Goal: Information Seeking & Learning: Find specific page/section

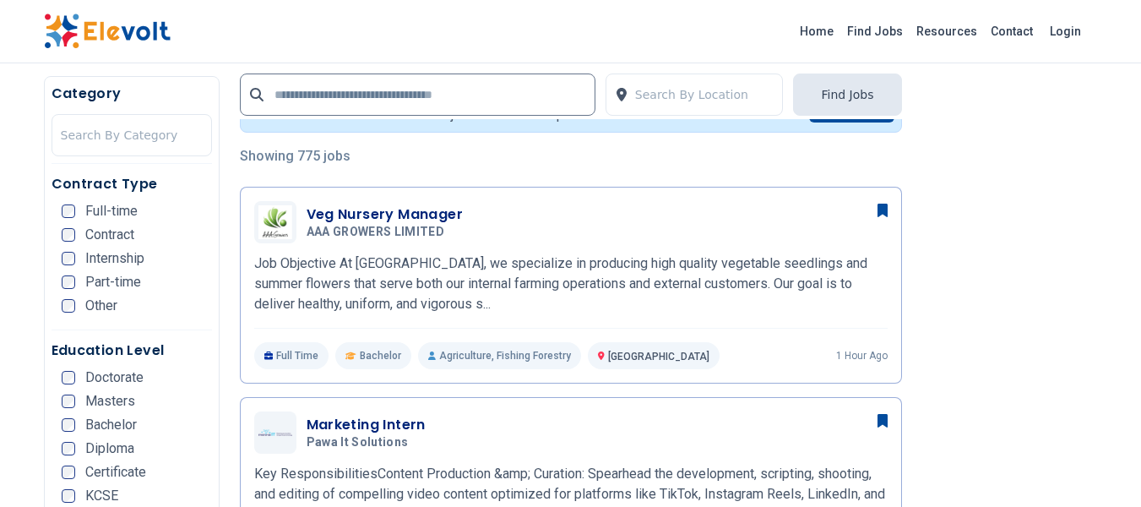
scroll to position [338, 0]
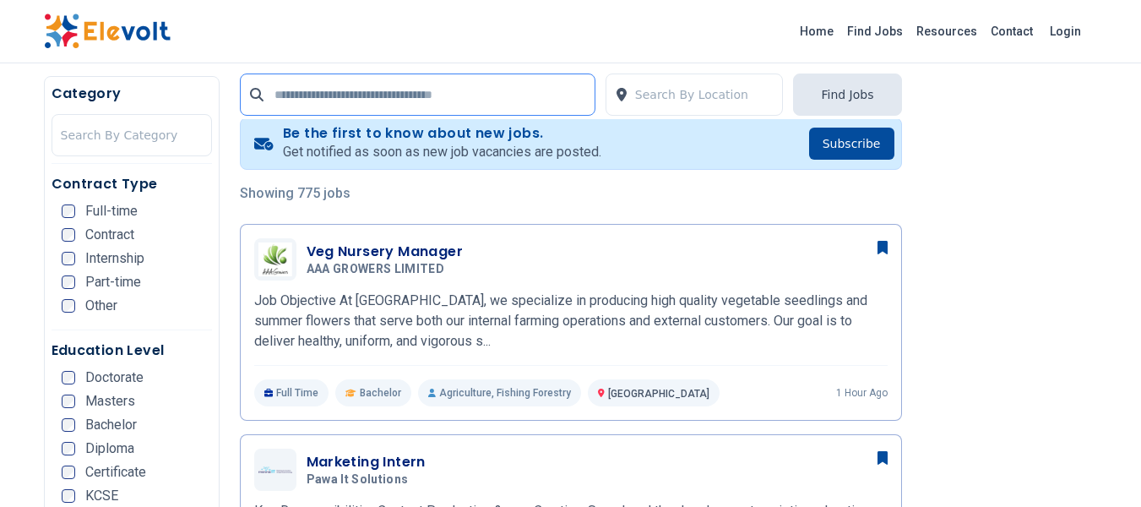
click at [336, 99] on input "text" at bounding box center [418, 94] width 356 height 42
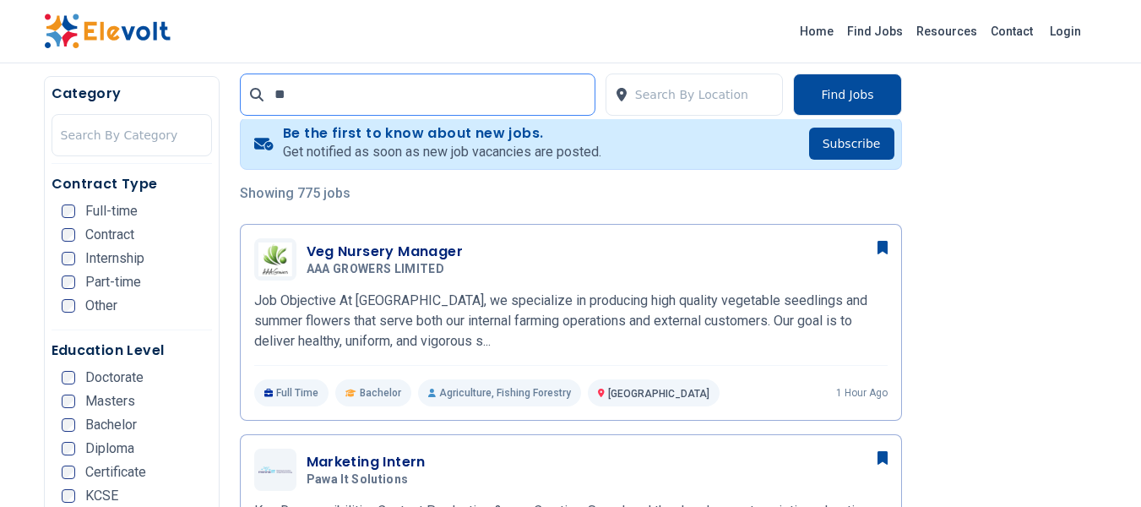
scroll to position [139, 0]
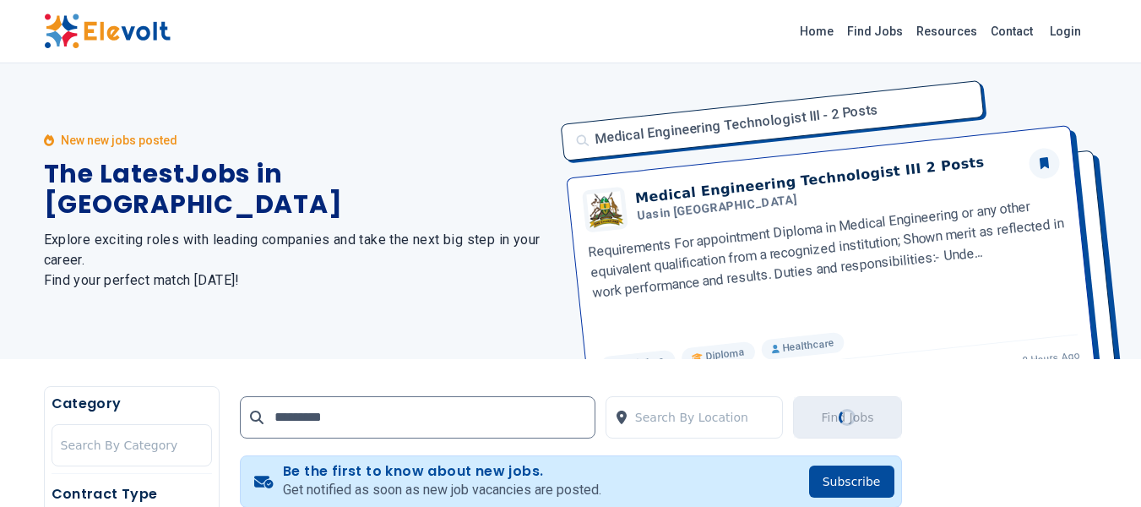
click at [253, 415] on icon at bounding box center [257, 417] width 14 height 14
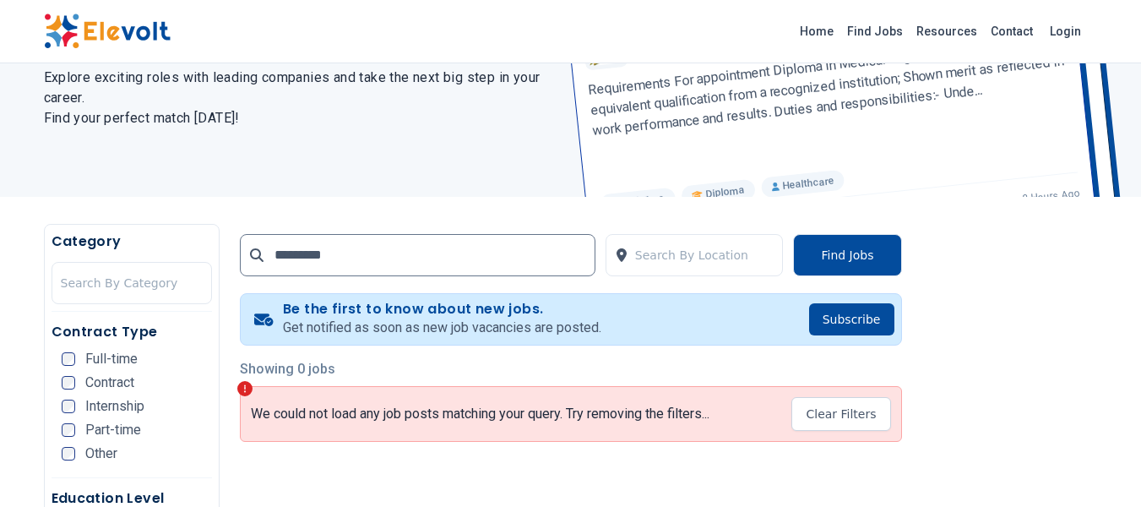
scroll to position [169, 0]
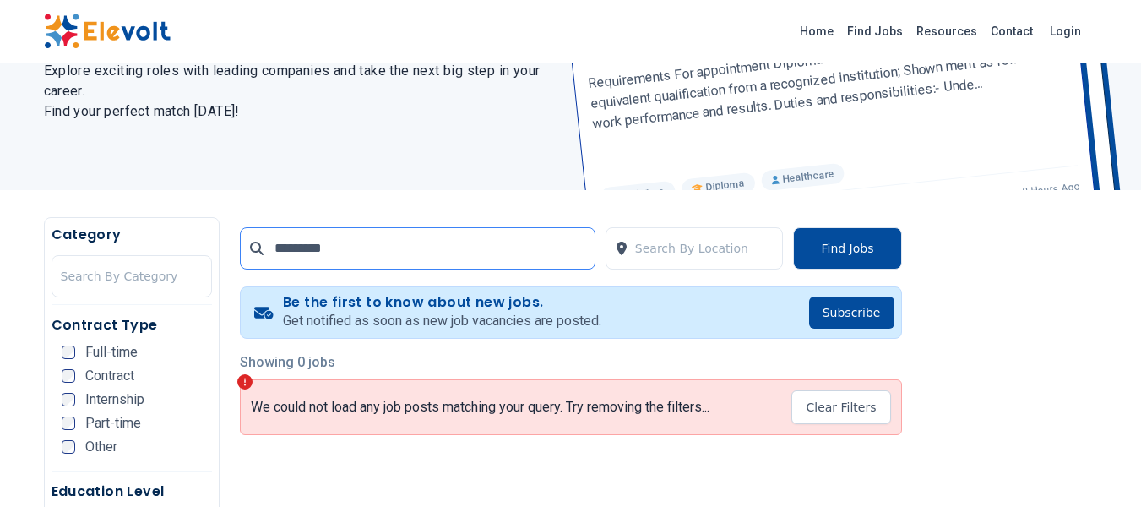
click at [446, 259] on input "*********" at bounding box center [418, 248] width 356 height 42
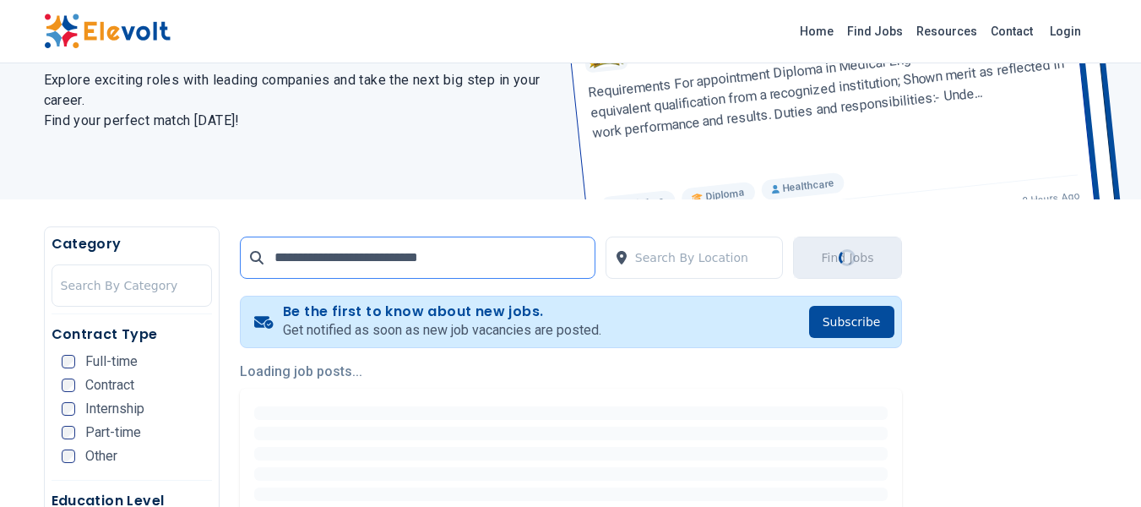
scroll to position [169, 0]
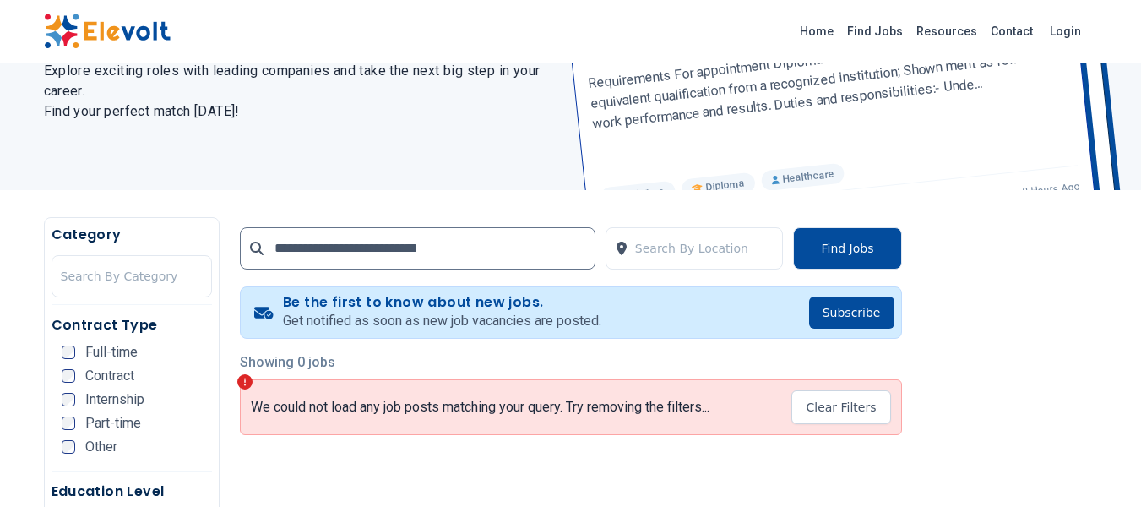
click at [256, 248] on icon at bounding box center [257, 249] width 14 height 14
click at [845, 254] on button "Find Jobs" at bounding box center [847, 248] width 108 height 42
click at [459, 253] on input "**********" at bounding box center [418, 248] width 356 height 42
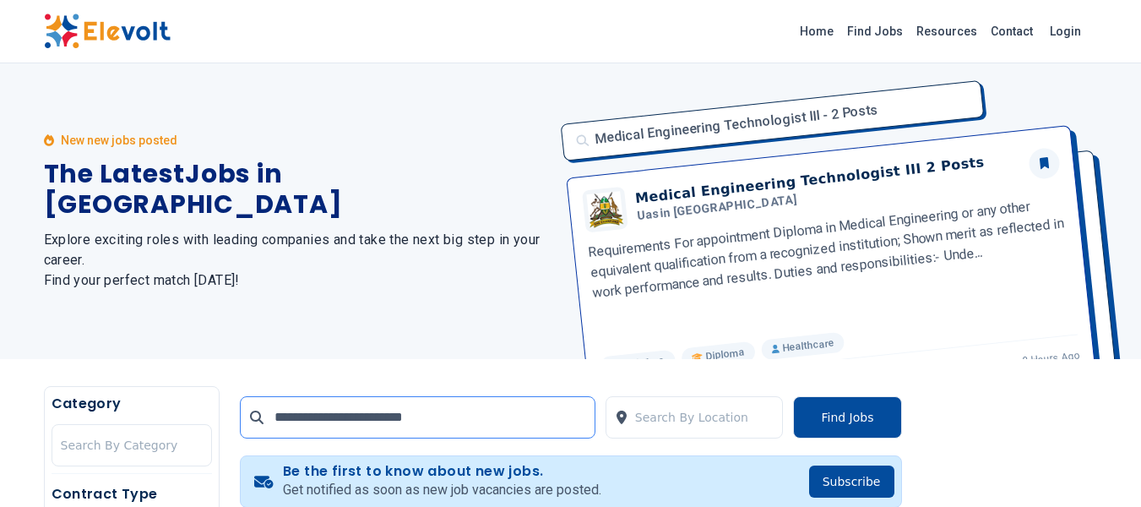
click button "submit" at bounding box center [0, 0] width 0 height 0
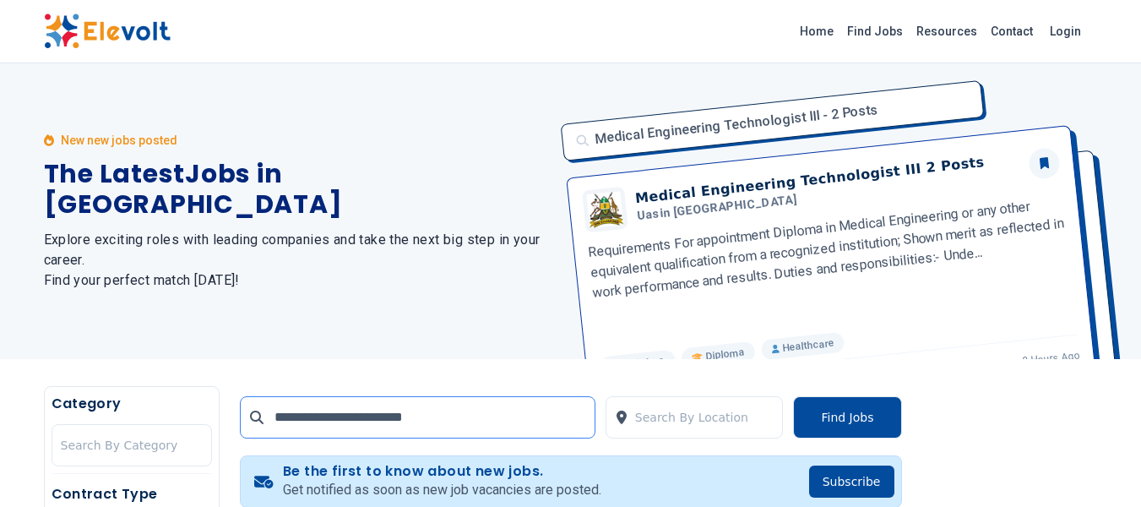
click button "submit" at bounding box center [0, 0] width 0 height 0
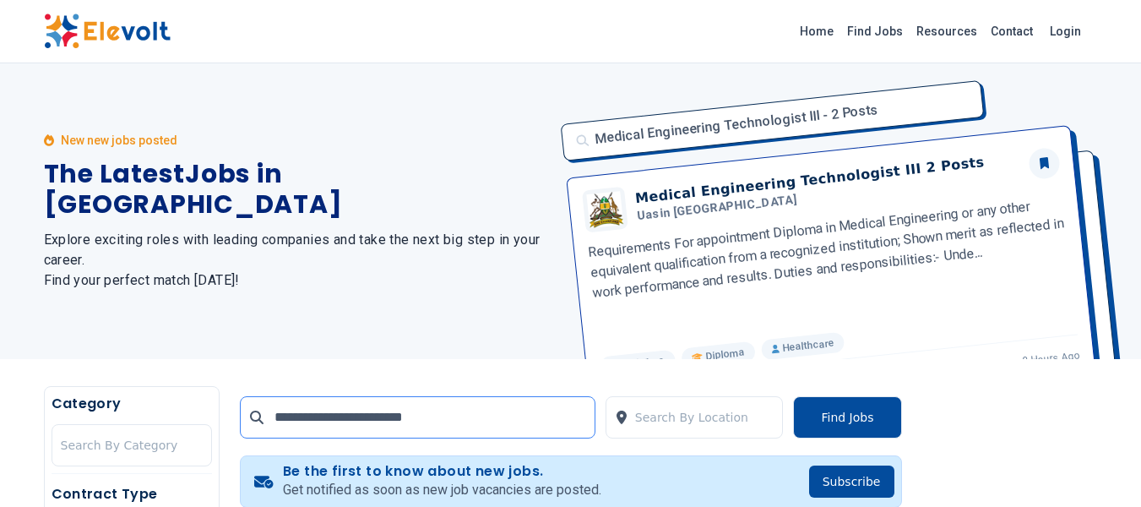
click button "submit" at bounding box center [0, 0] width 0 height 0
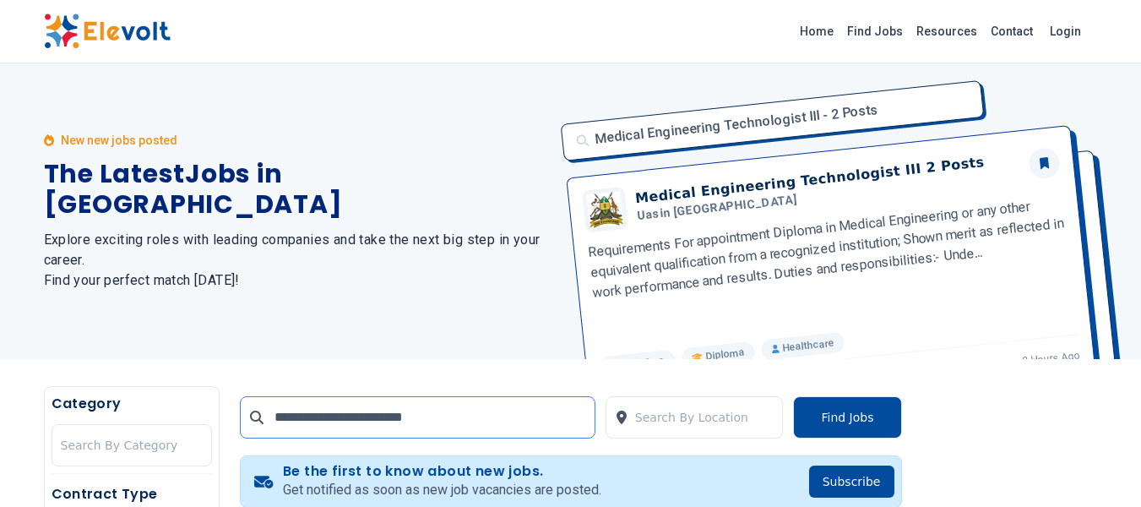
click button "submit" at bounding box center [0, 0] width 0 height 0
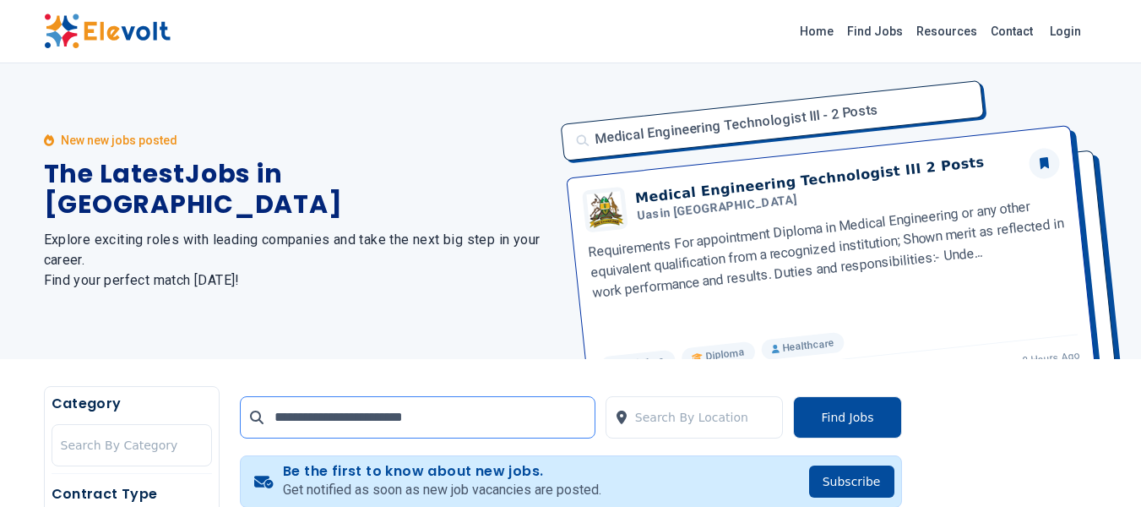
click button "submit" at bounding box center [0, 0] width 0 height 0
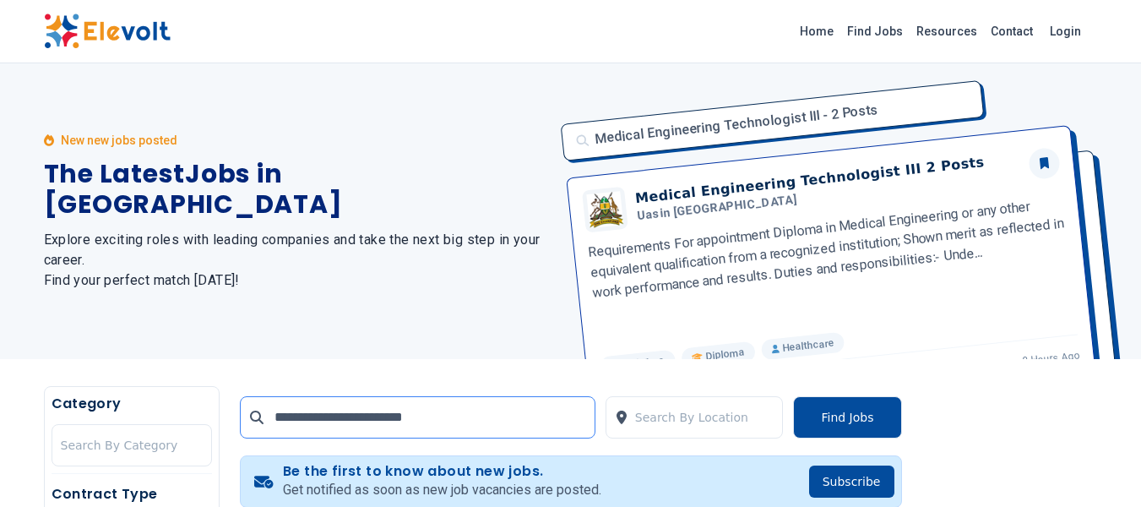
click button "submit" at bounding box center [0, 0] width 0 height 0
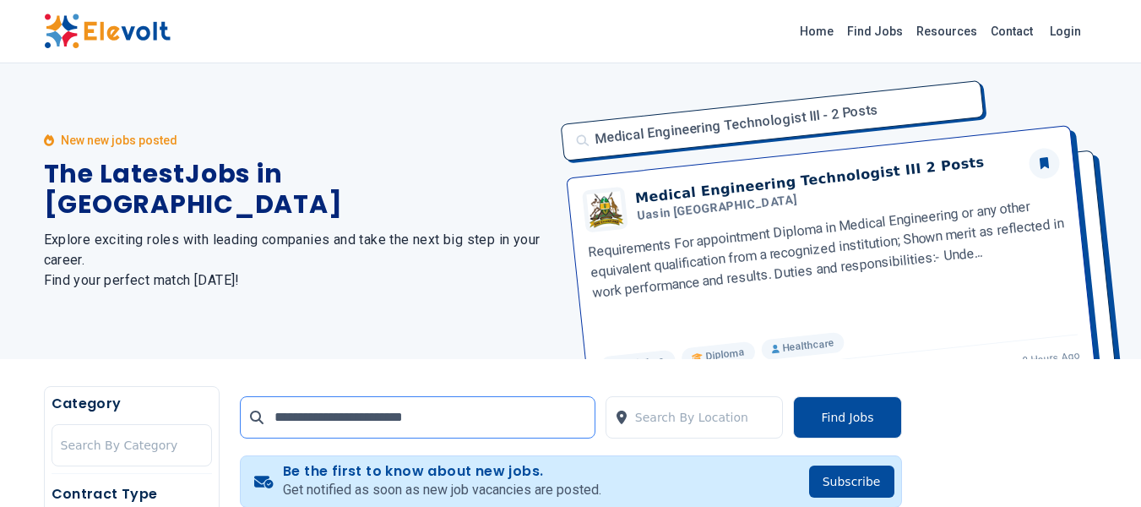
click button "submit" at bounding box center [0, 0] width 0 height 0
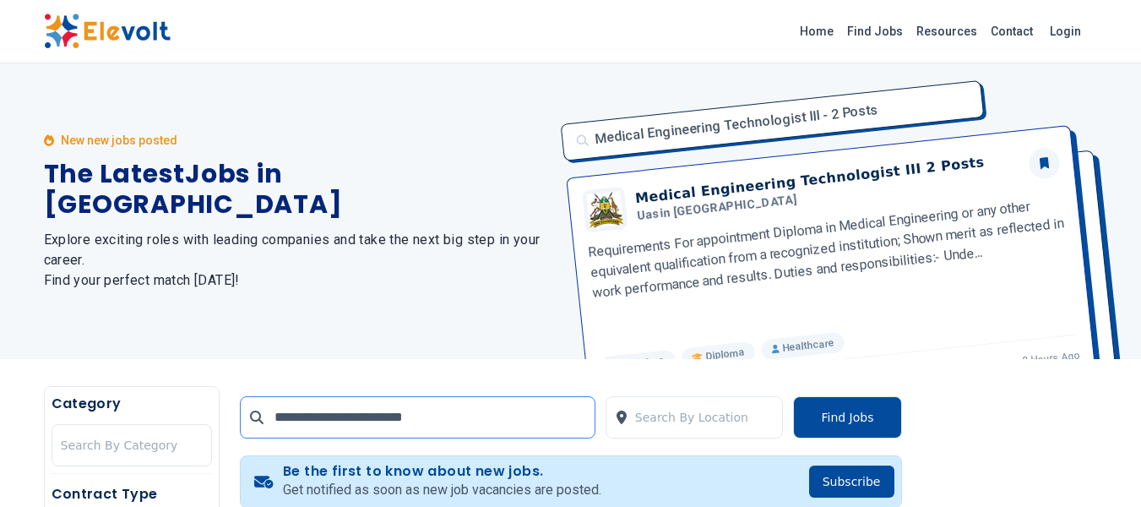
click button "submit" at bounding box center [0, 0] width 0 height 0
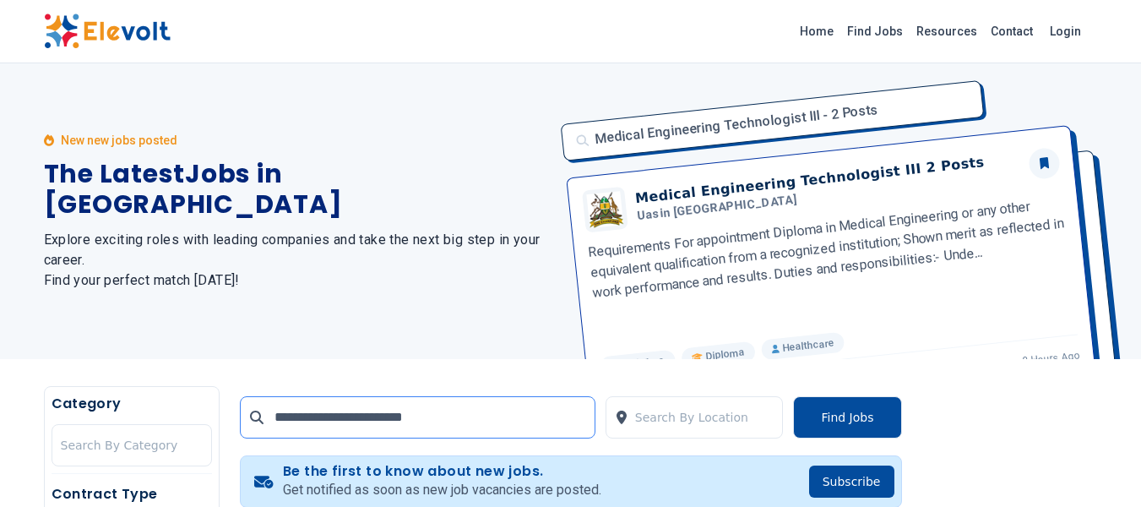
click button "submit" at bounding box center [0, 0] width 0 height 0
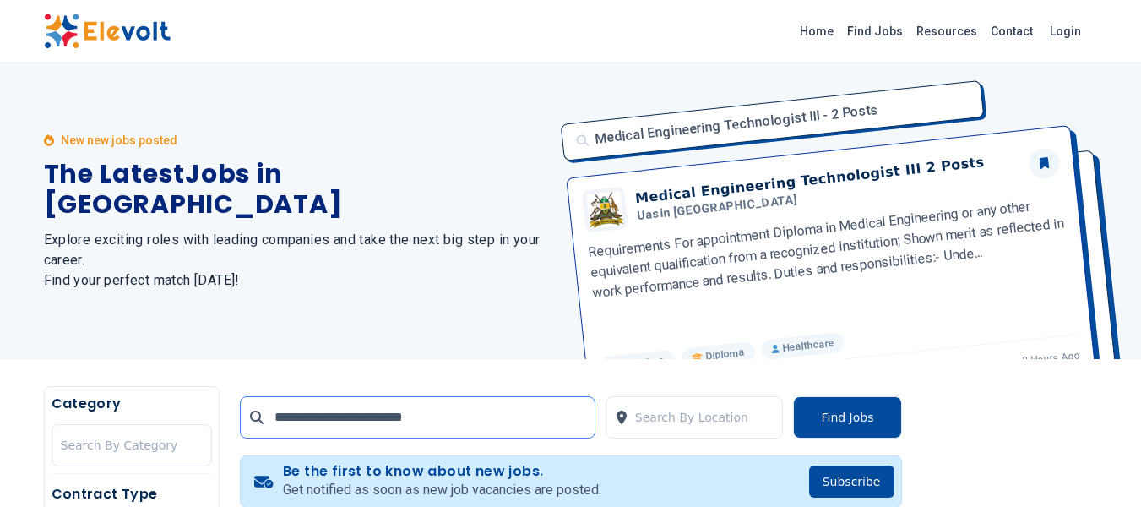
click button "submit" at bounding box center [0, 0] width 0 height 0
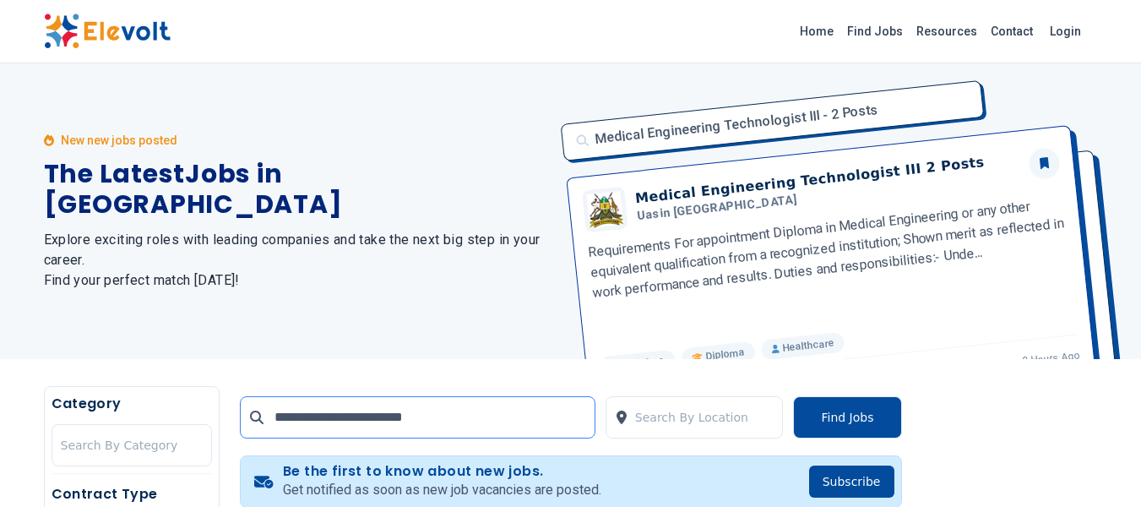
click button "submit" at bounding box center [0, 0] width 0 height 0
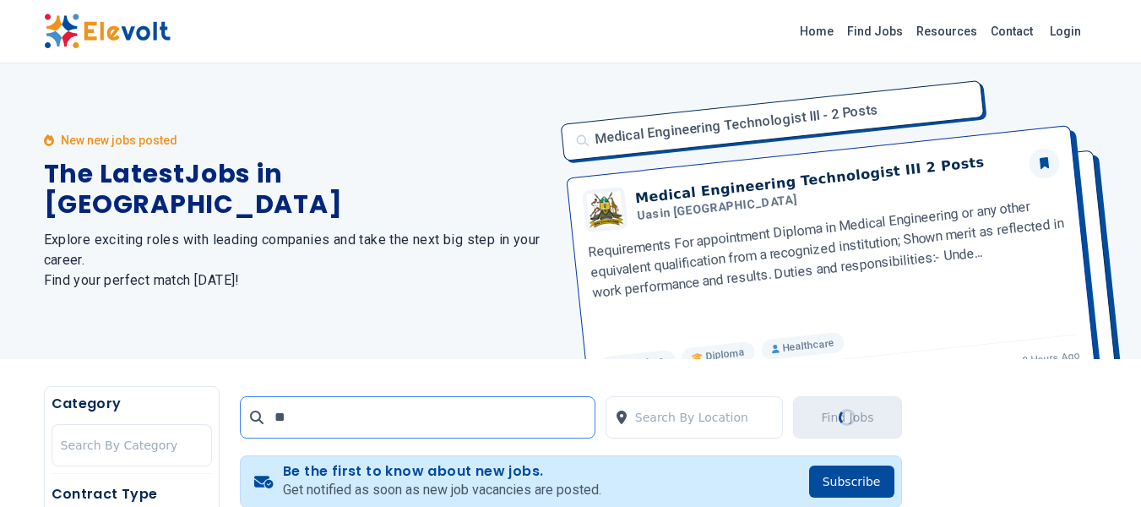
type input "*"
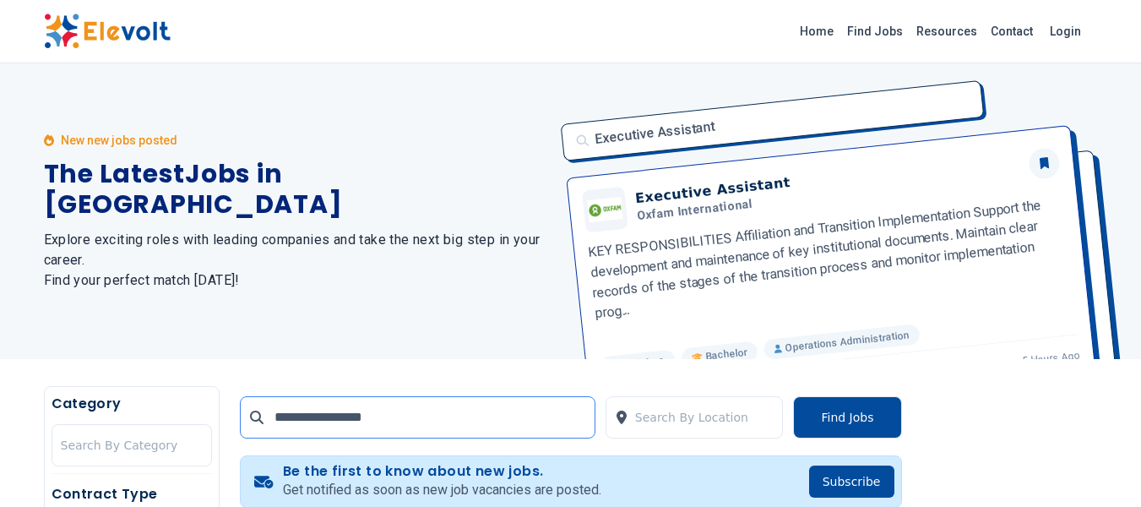
type input "**********"
click button "submit" at bounding box center [0, 0] width 0 height 0
click at [407, 418] on input "**********" at bounding box center [418, 417] width 356 height 42
click at [251, 413] on icon at bounding box center [257, 417] width 14 height 14
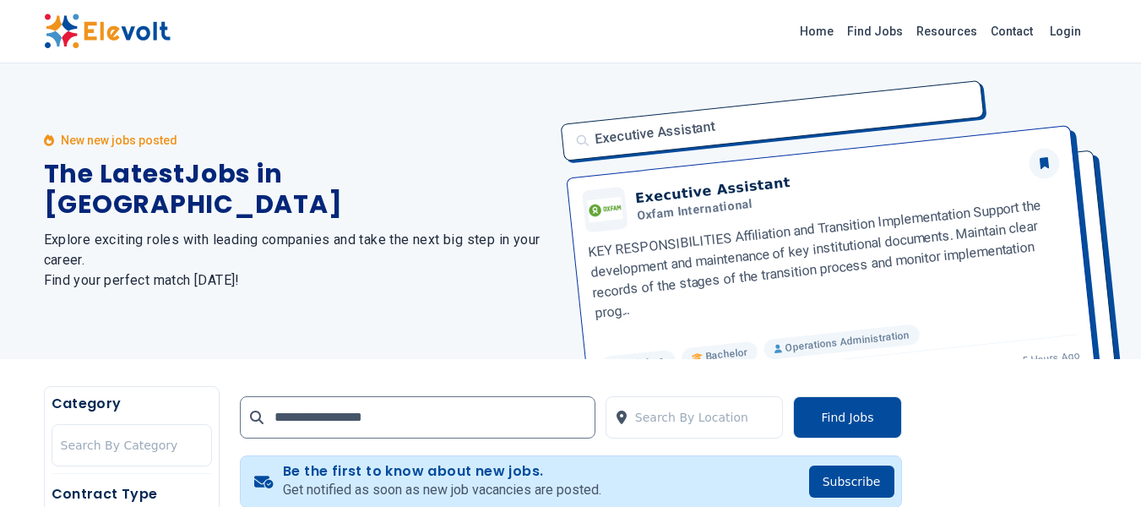
click at [251, 413] on icon at bounding box center [257, 417] width 14 height 14
click at [405, 420] on input "**********" at bounding box center [418, 417] width 356 height 42
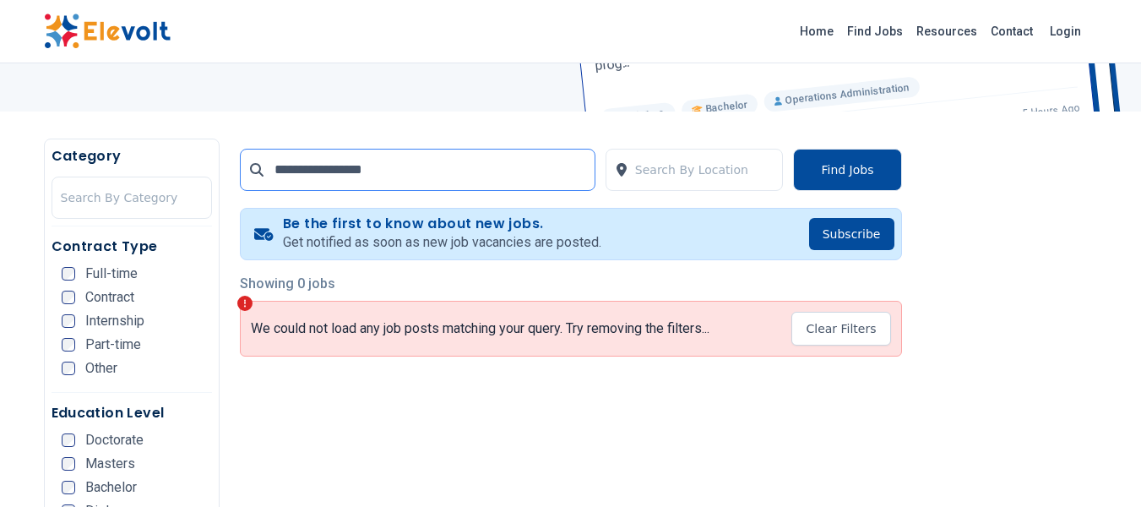
scroll to position [253, 0]
